Goal: Find contact information: Find contact information

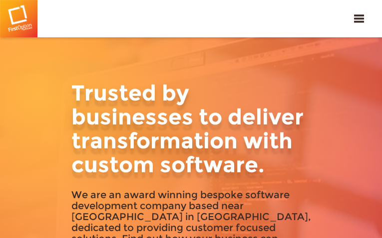
type input "WBSTAZgSRIdQqXZ"
type input "[EMAIL_ADDRESS][DOMAIN_NAME]"
type input "7170566237"
type input "RkCvRmBbjGUcnl"
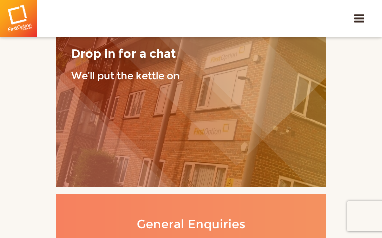
type input "hcIHZFVGVoVe"
type input "[EMAIL_ADDRESS][DOMAIN_NAME]"
type input "5880181802"
type input "RBqCFkoO"
type input "caLgTGwmEEEQPx"
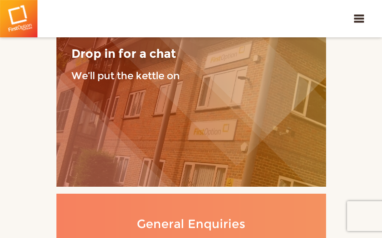
type input "[EMAIL_ADDRESS][DOMAIN_NAME]"
type input "JABDdFculGsZRI"
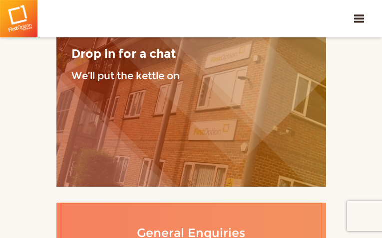
type input "ggtQmWWasKy"
type input "[EMAIL_ADDRESS][DOMAIN_NAME]"
type input "8830492133"
type input "ZlMrRyMwIJh"
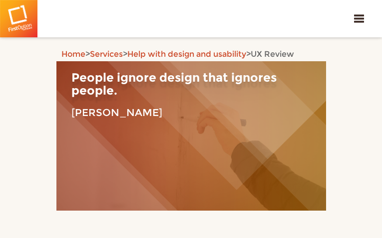
type input "tMgtLkmgYg"
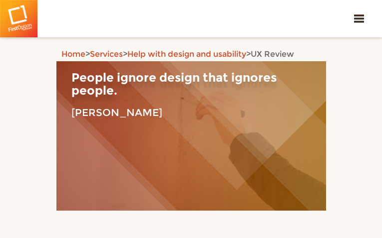
type input "[EMAIL_ADDRESS][DOMAIN_NAME]"
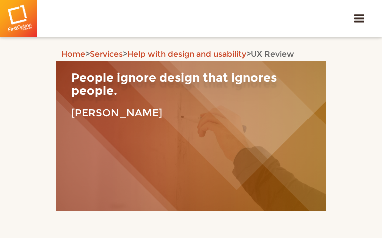
type input "4246879162"
type input "rlwxOKeN"
